Goal: Task Accomplishment & Management: Manage account settings

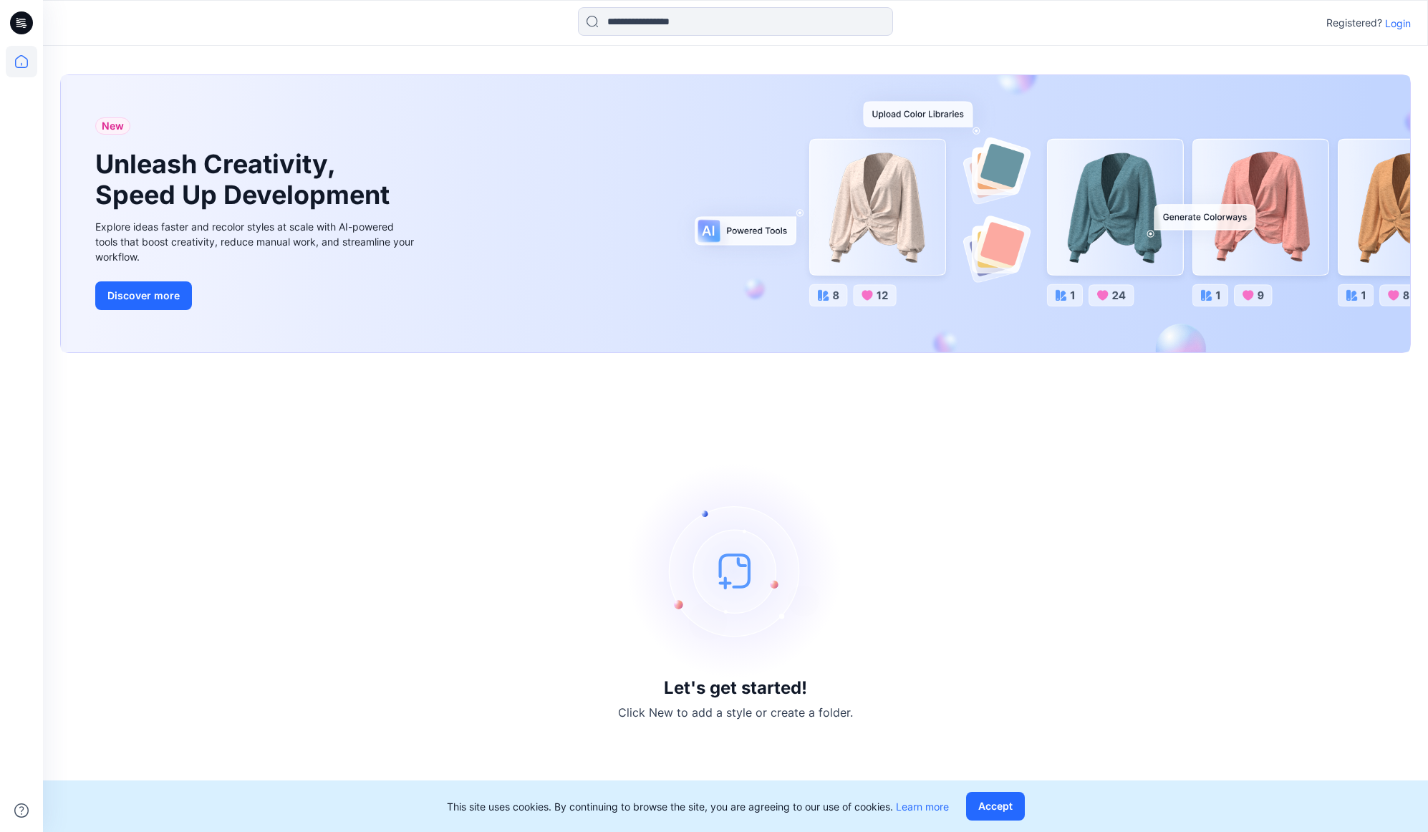
click at [1395, 21] on p "Login" at bounding box center [1398, 23] width 26 height 15
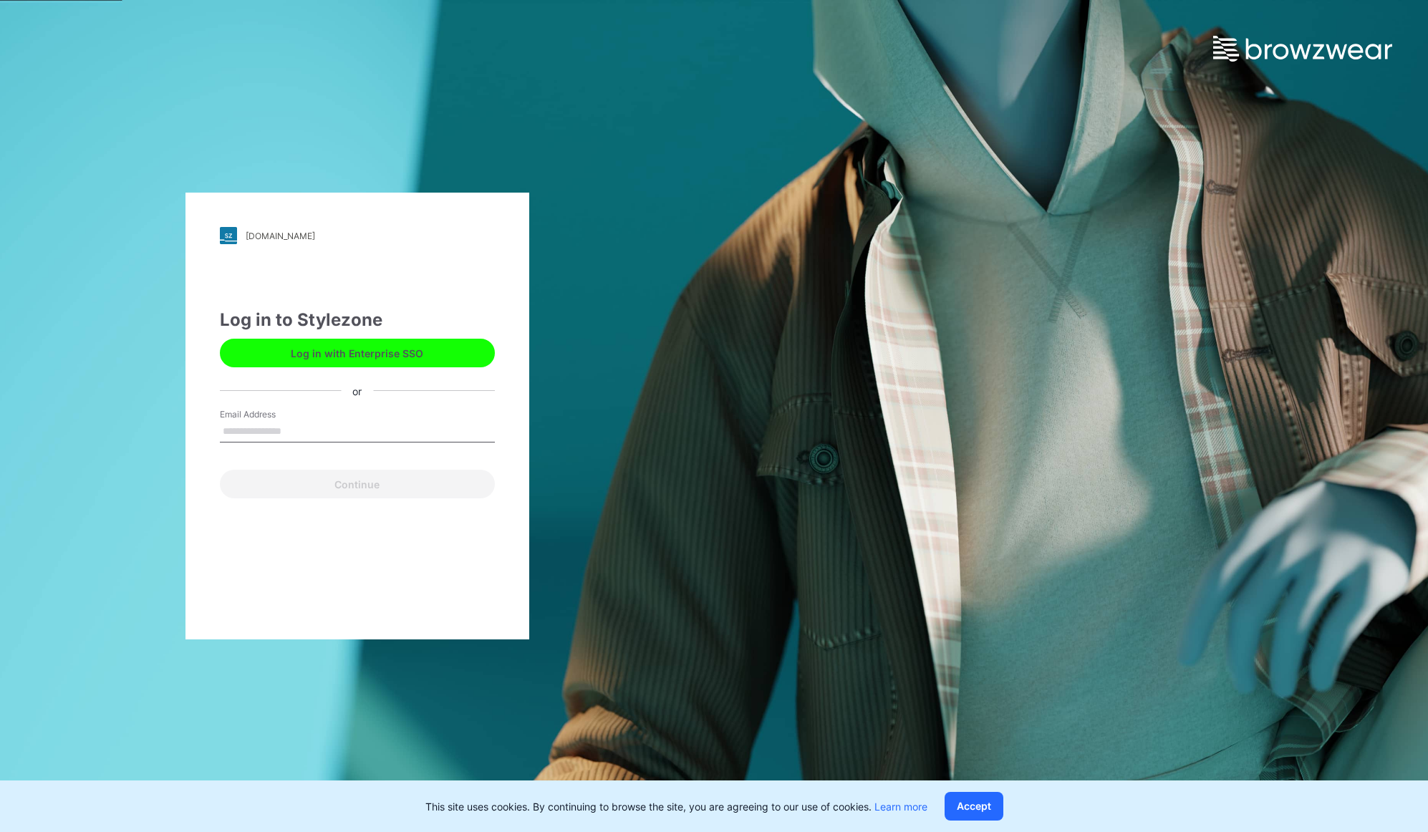
click at [299, 427] on input "Email Address" at bounding box center [357, 431] width 275 height 21
type input "**********"
click at [343, 481] on button "Continue" at bounding box center [357, 484] width 275 height 29
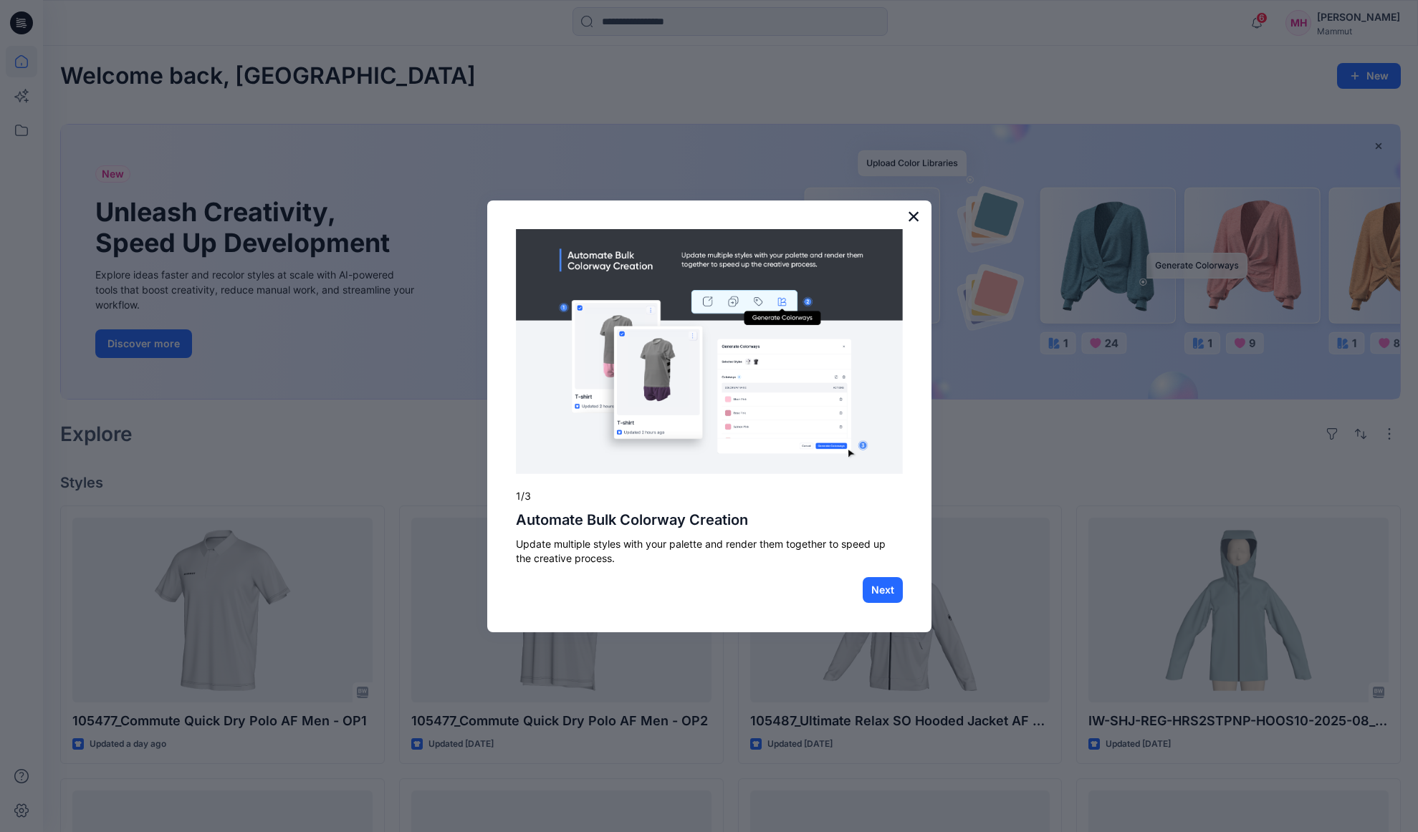
click at [911, 222] on button "×" at bounding box center [914, 216] width 14 height 23
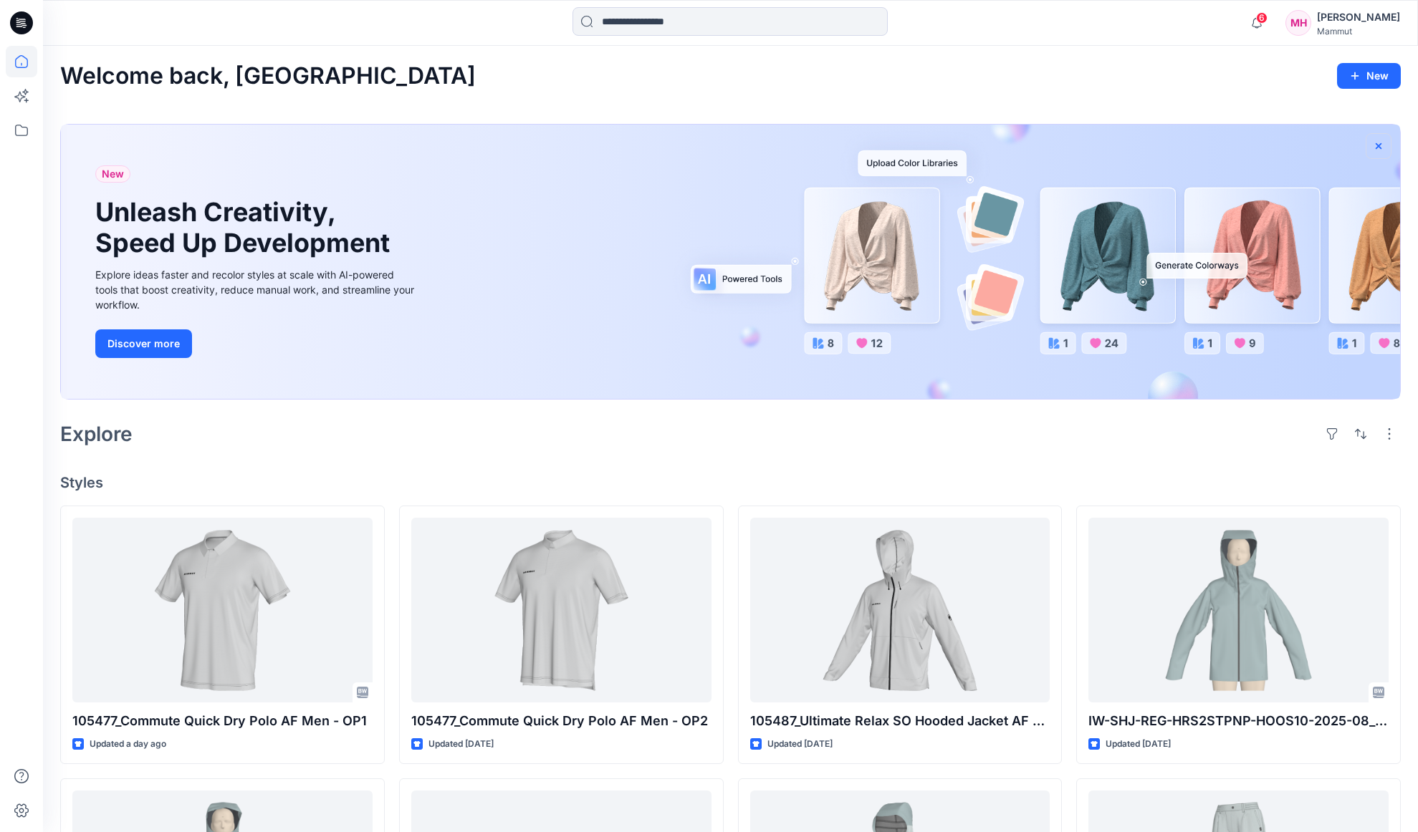
click at [1378, 145] on icon "button" at bounding box center [1377, 145] width 11 height 11
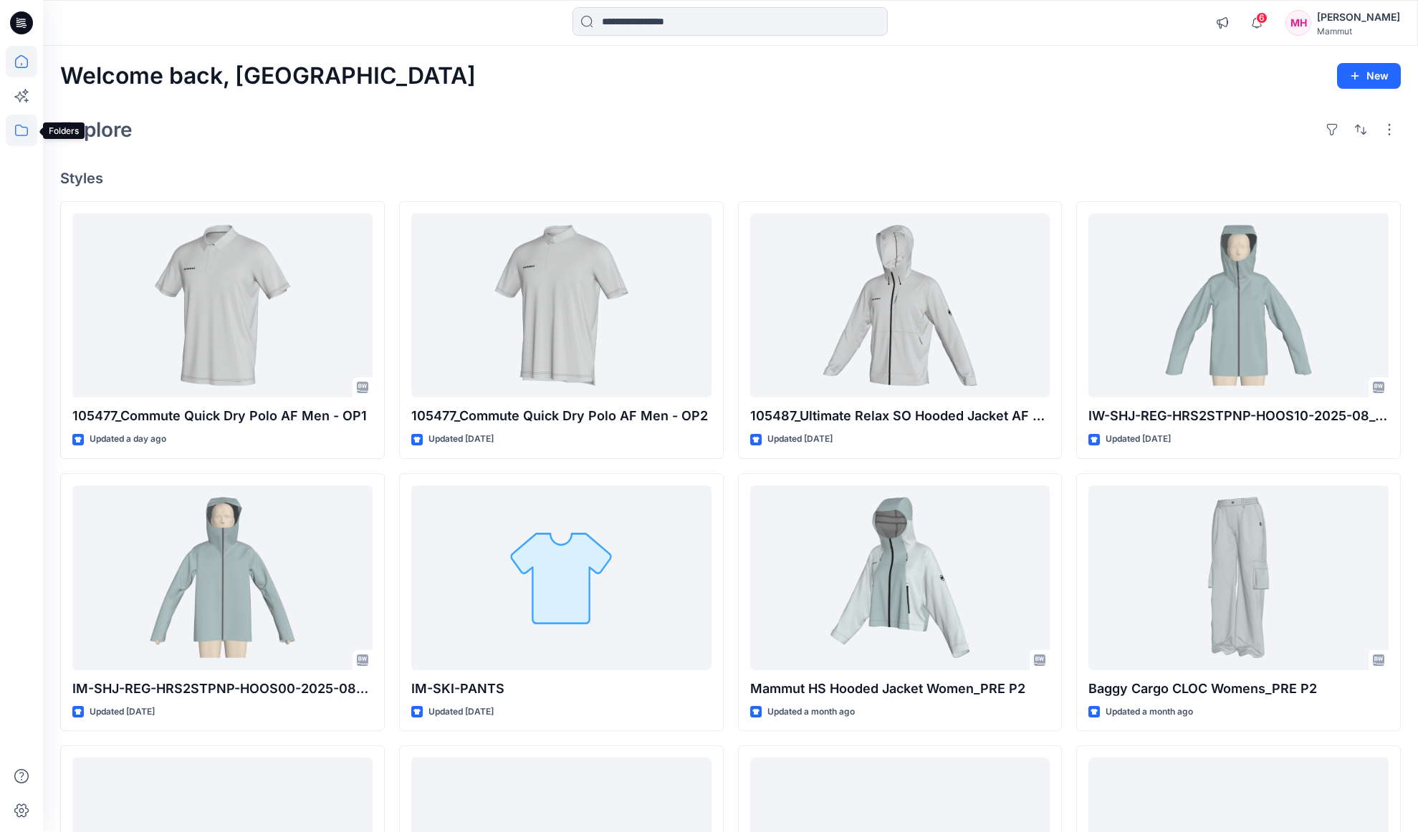
click at [17, 133] on icon at bounding box center [22, 131] width 32 height 32
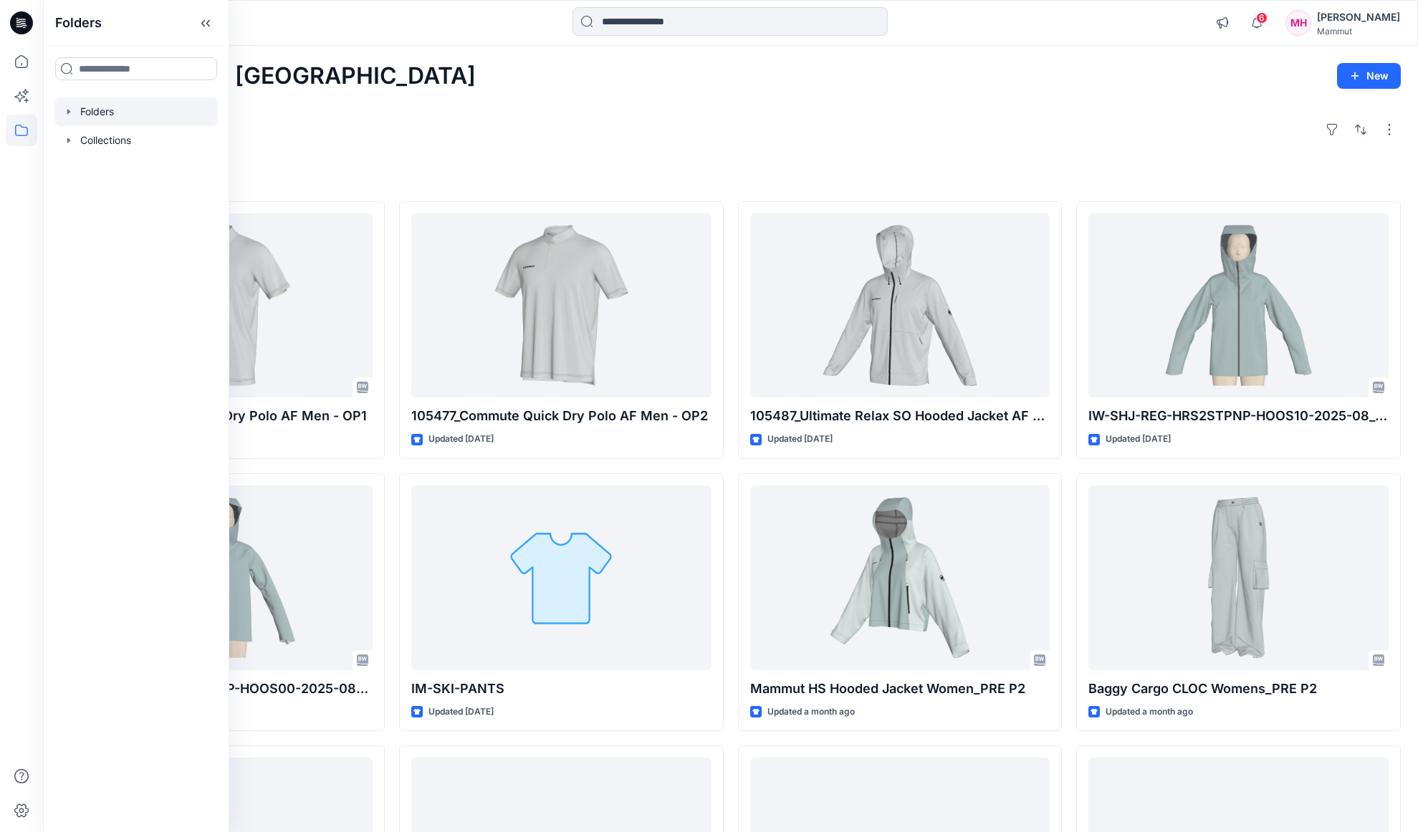
click at [110, 120] on div at bounding box center [135, 111] width 163 height 29
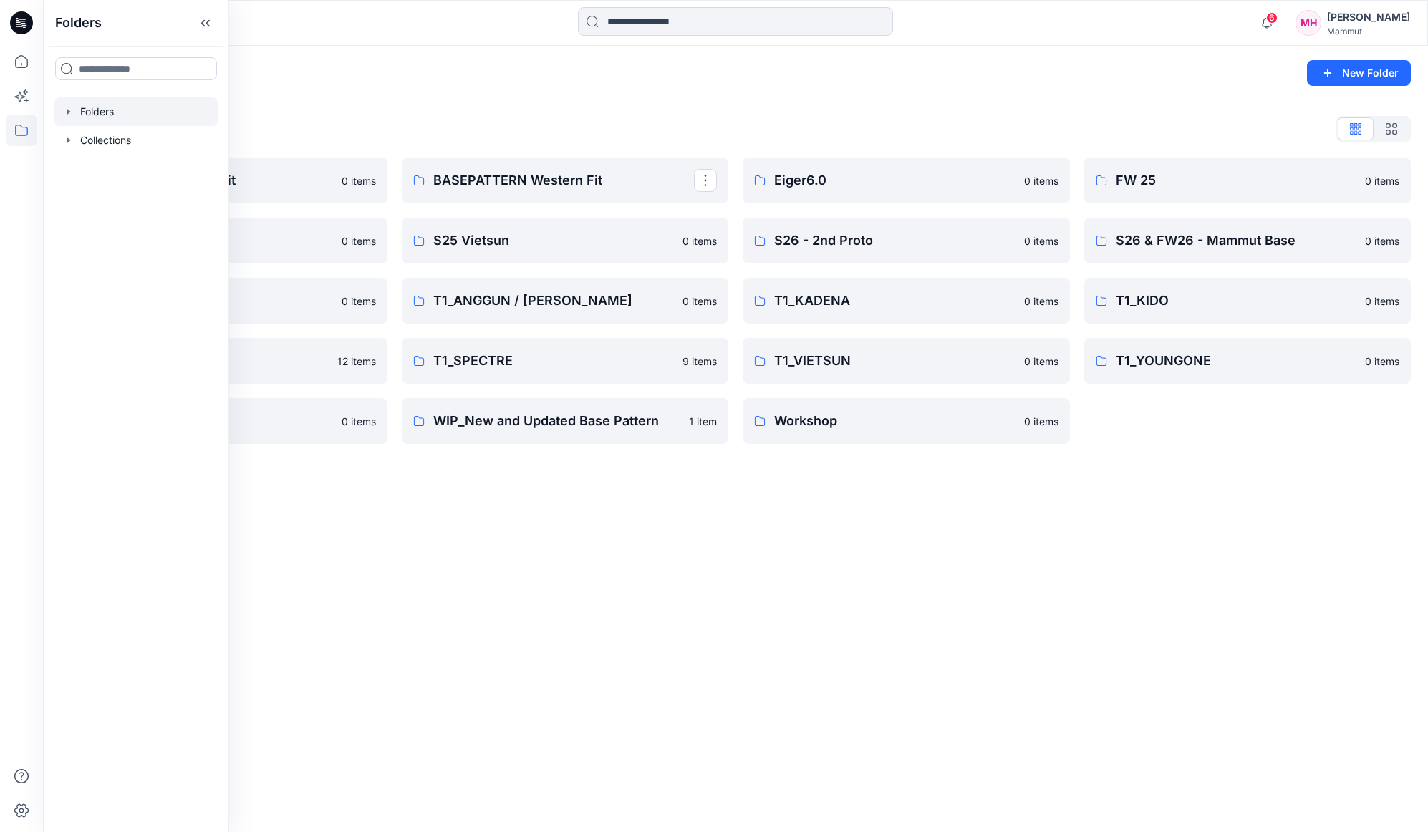
click at [612, 647] on div "Folders New Folder Folders List BASEPATTERN Asia Fit 0 items S25 SLN 0 items SS…" at bounding box center [735, 439] width 1385 height 786
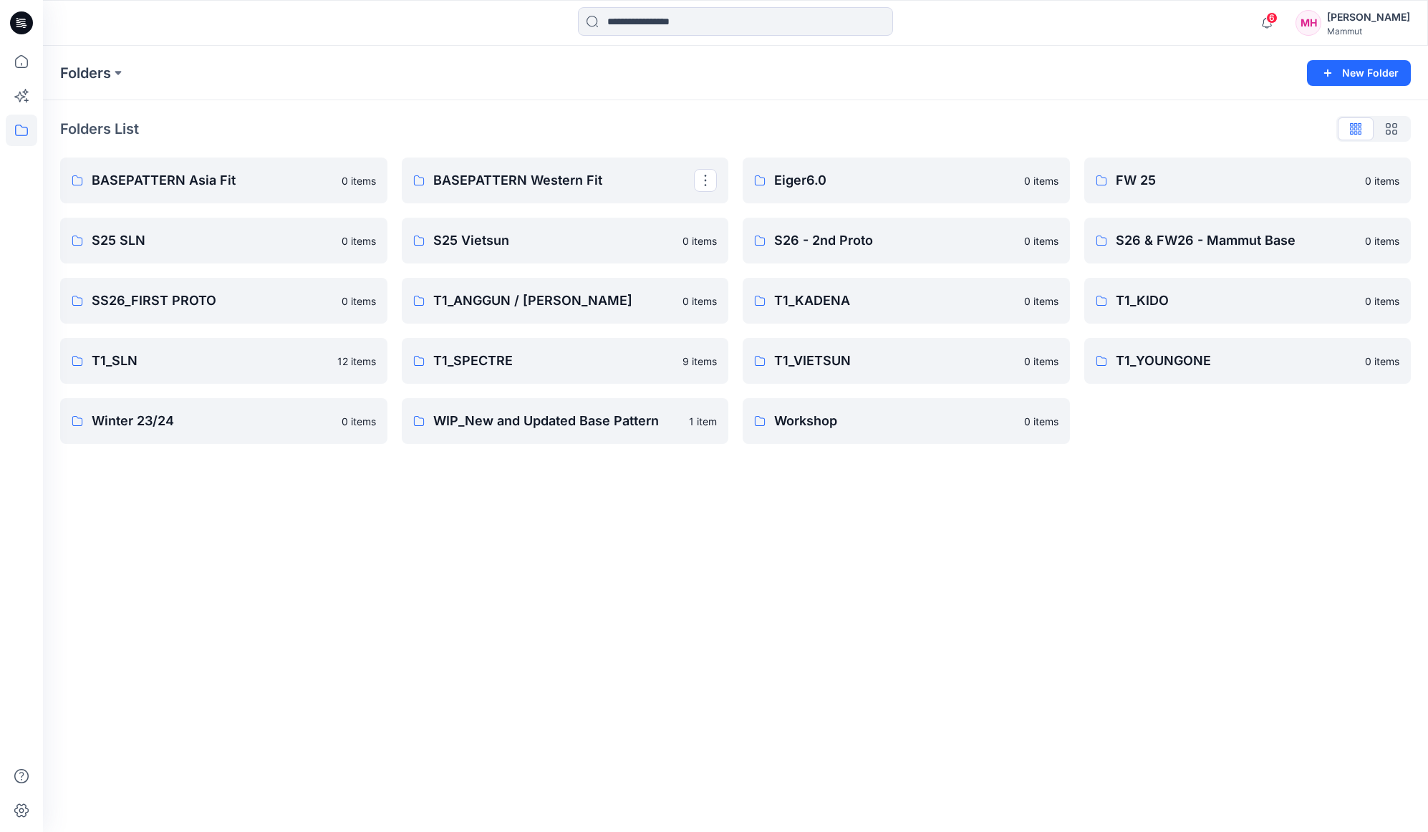
drag, startPoint x: 521, startPoint y: 582, endPoint x: 508, endPoint y: 577, distance: 14.5
click at [521, 579] on div "Folders New Folder Folders List BASEPATTERN Asia Fit 0 items S25 SLN 0 items SS…" at bounding box center [735, 439] width 1385 height 786
